Goal: Transaction & Acquisition: Purchase product/service

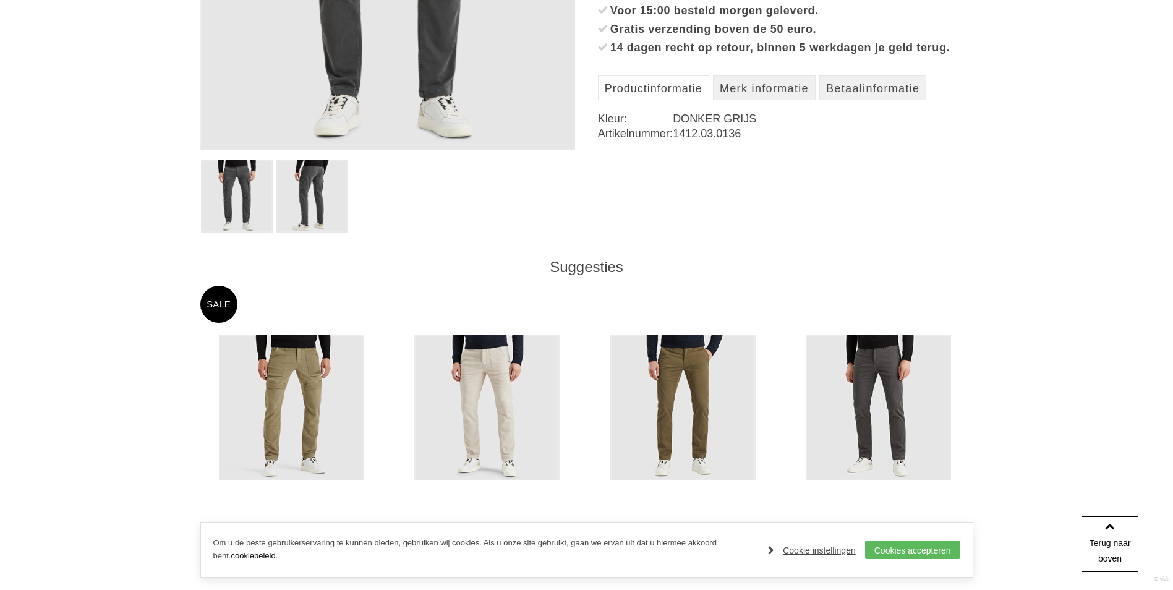
scroll to position [495, 0]
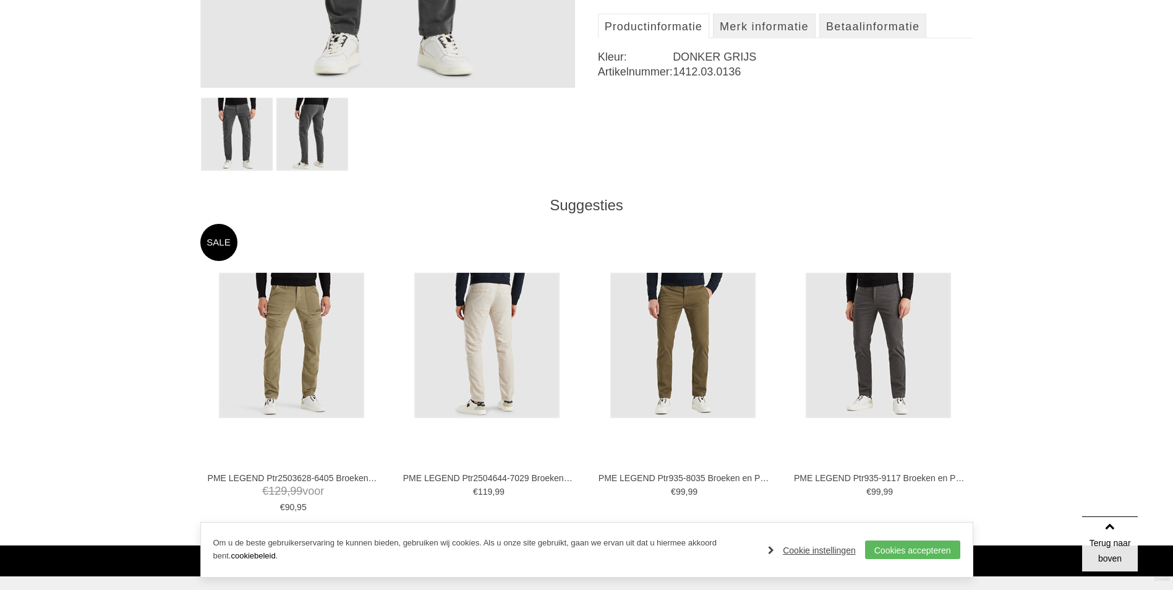
click at [488, 304] on img at bounding box center [486, 345] width 145 height 145
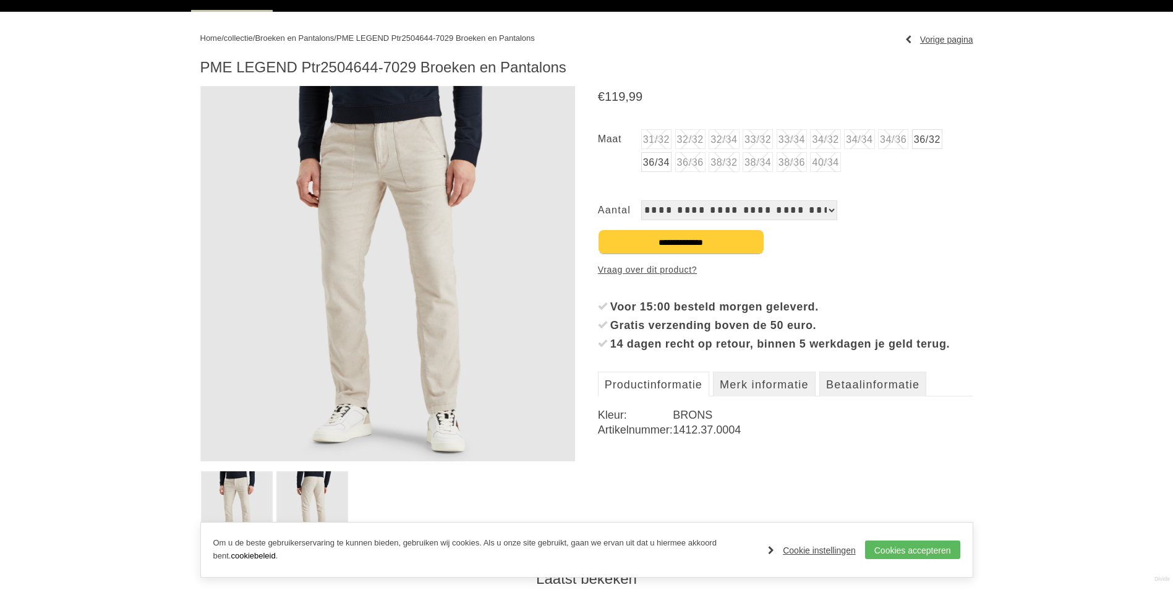
scroll to position [124, 0]
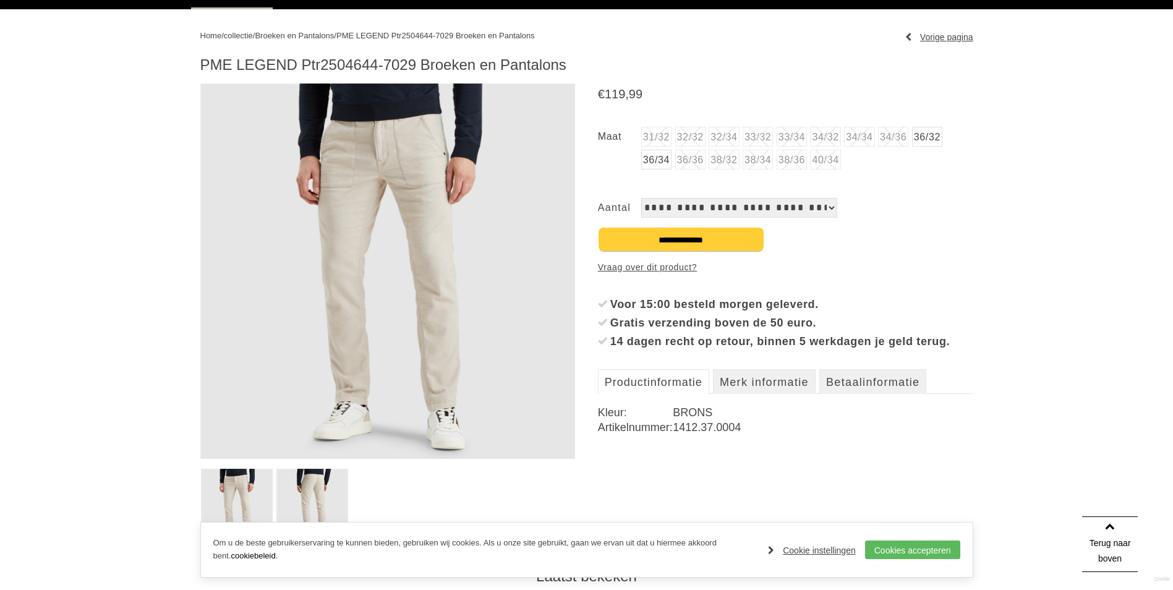
click at [325, 486] on img at bounding box center [312, 505] width 72 height 73
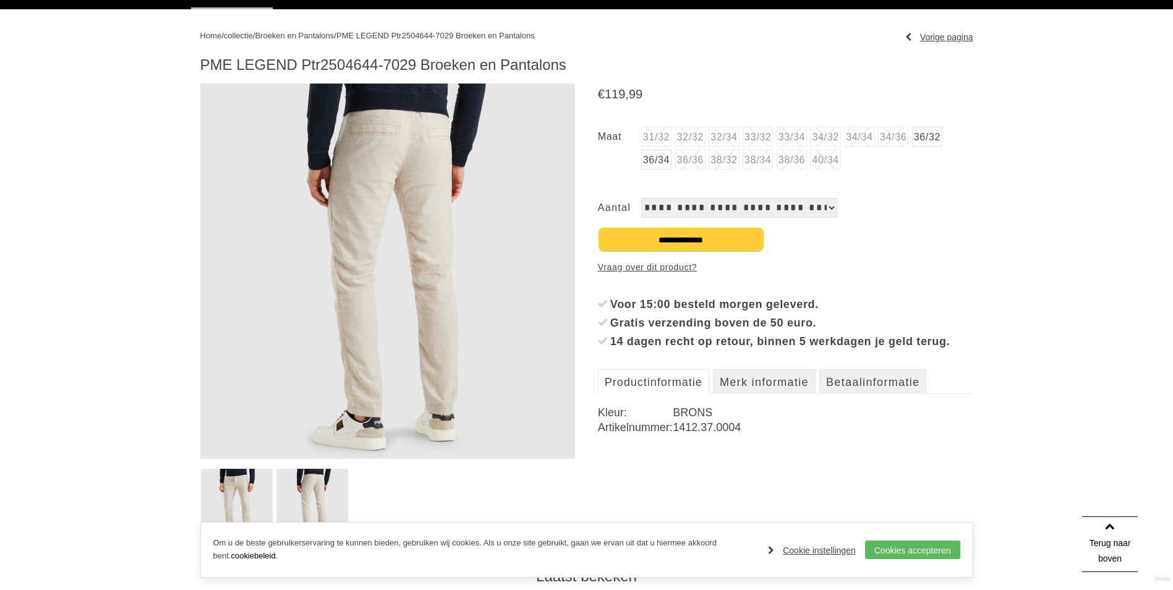
click at [385, 178] on img at bounding box center [387, 270] width 375 height 375
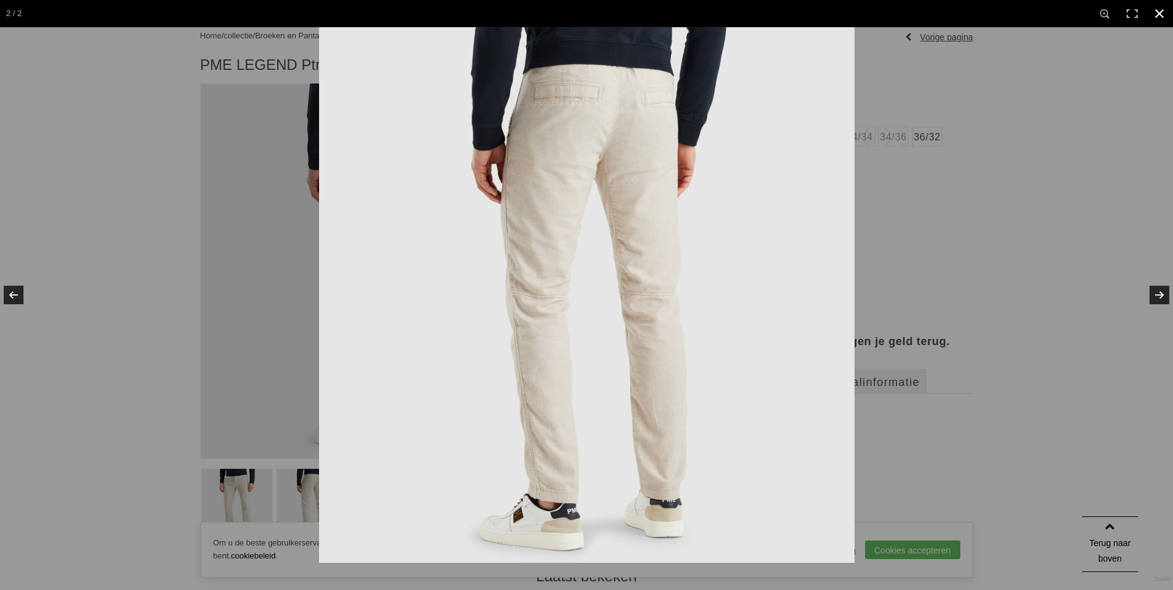
click at [247, 478] on div at bounding box center [586, 295] width 1173 height 590
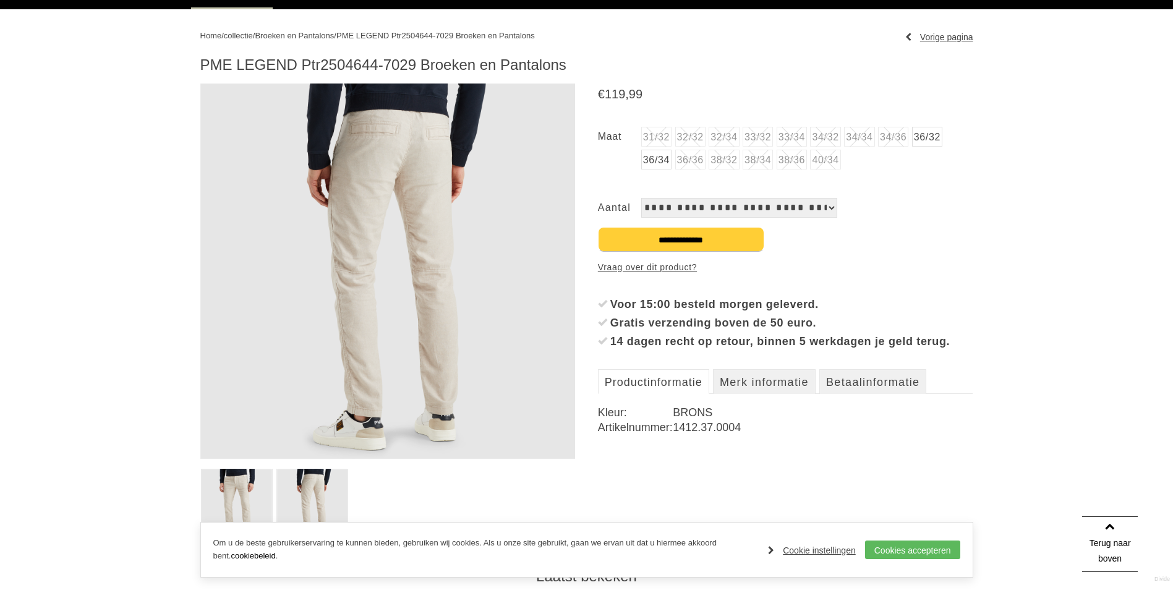
click at [247, 478] on div at bounding box center [586, 295] width 1173 height 590
